Goal: Task Accomplishment & Management: Use online tool/utility

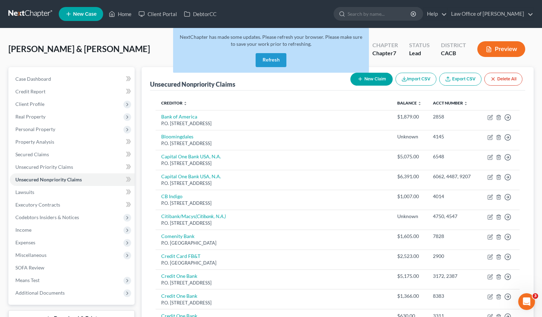
click at [271, 57] on button "Refresh" at bounding box center [270, 60] width 31 height 14
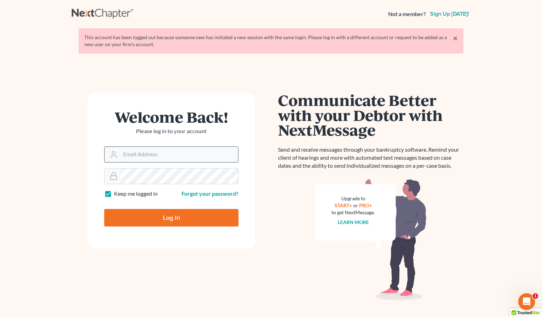
click at [195, 155] on input "Email Address" at bounding box center [179, 154] width 118 height 15
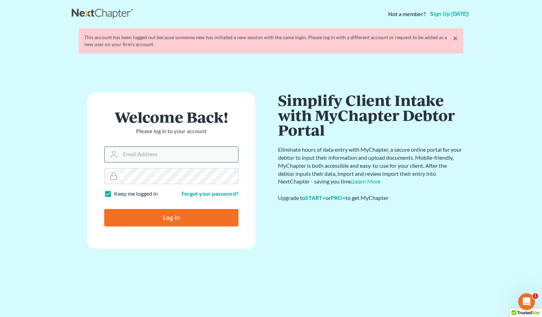
type input "narek@gorginianlaw.com"
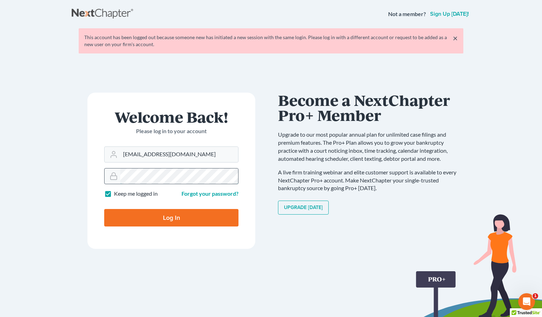
click at [104, 209] on input "Log In" at bounding box center [171, 217] width 134 height 17
type input "Thinking..."
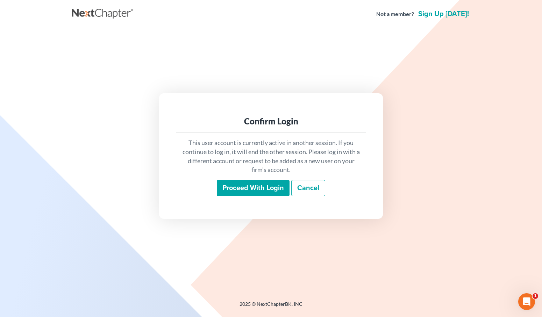
click at [261, 190] on input "Proceed with login" at bounding box center [253, 188] width 73 height 16
